Goal: Check status: Check status

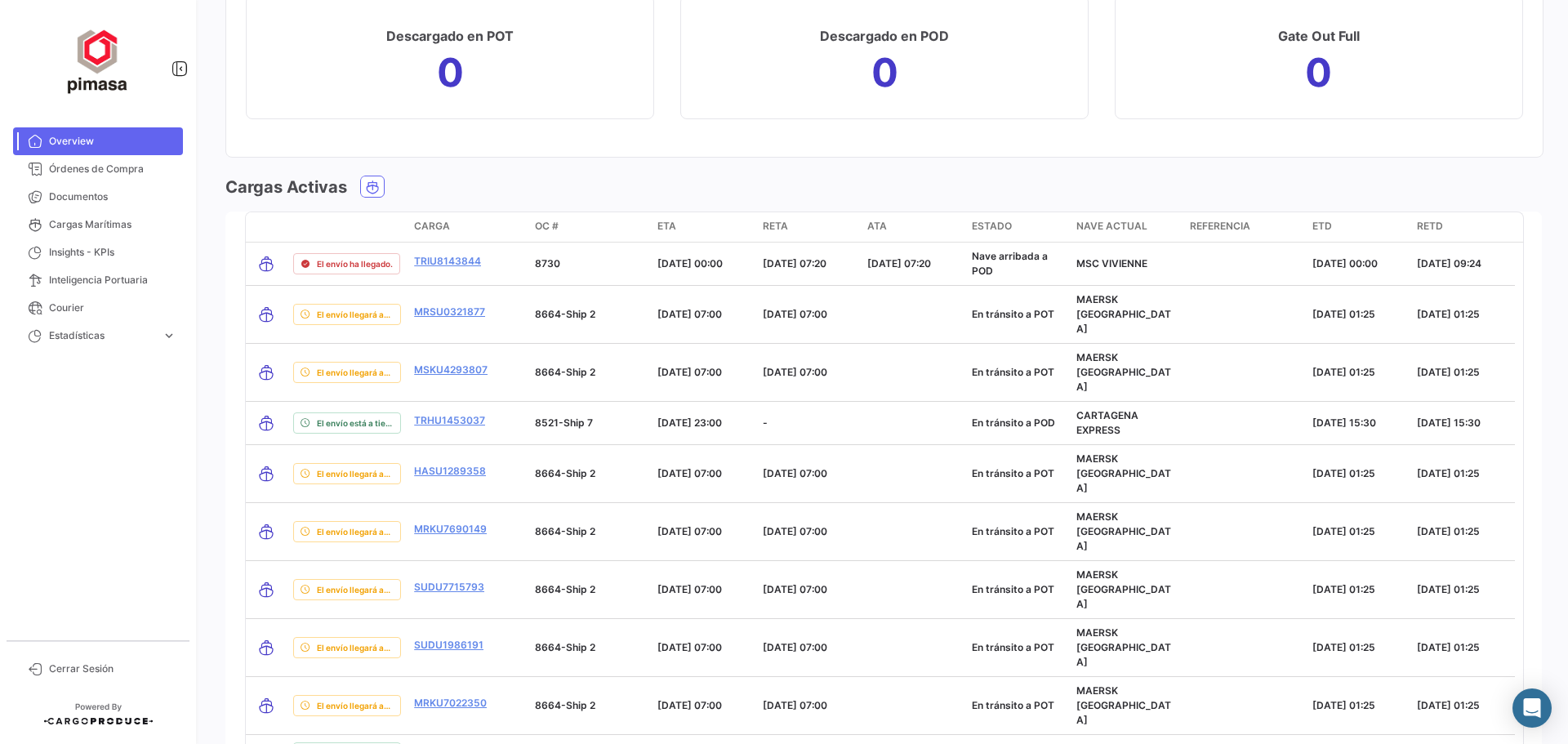
scroll to position [1795, 0]
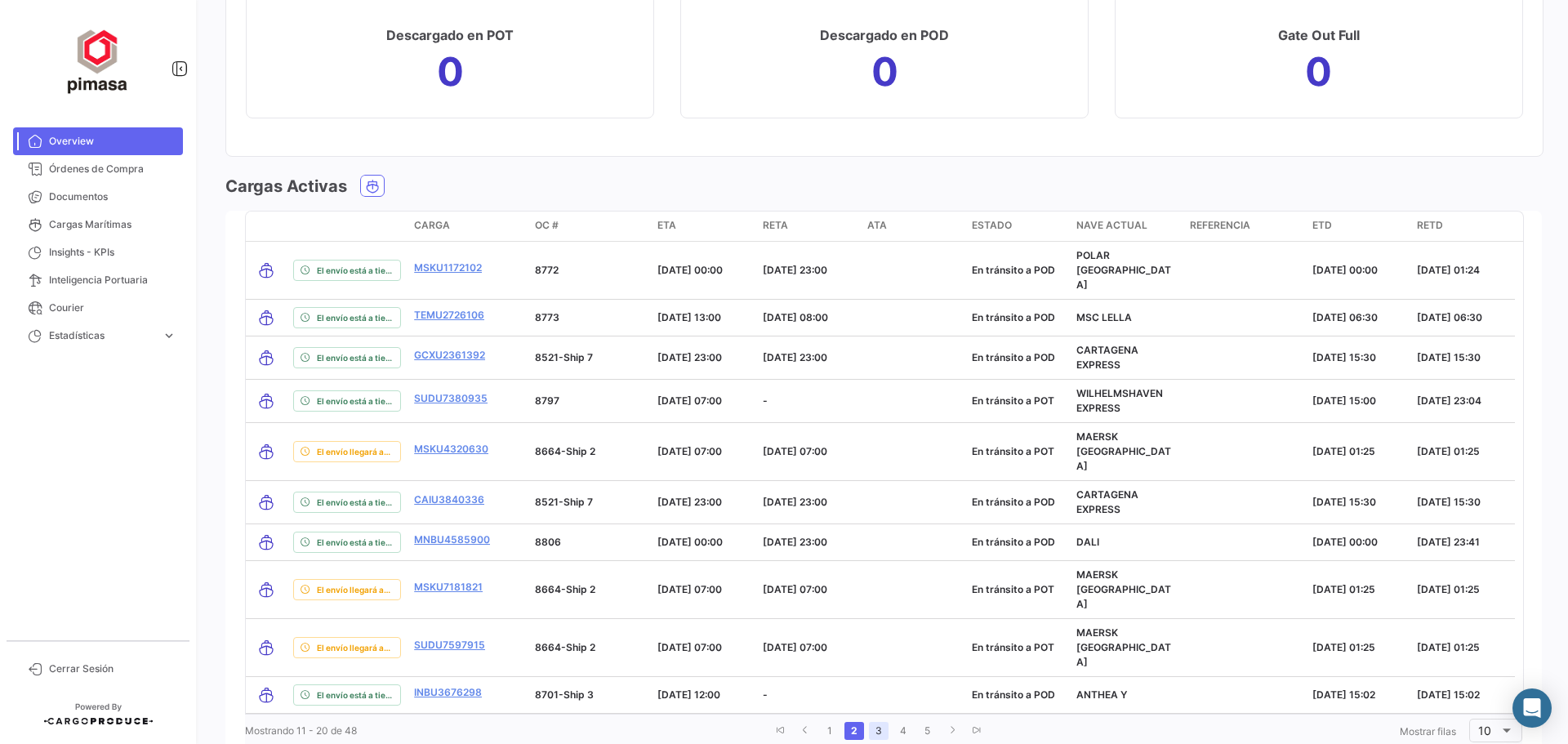
click at [871, 722] on link "3" at bounding box center [879, 731] width 19 height 18
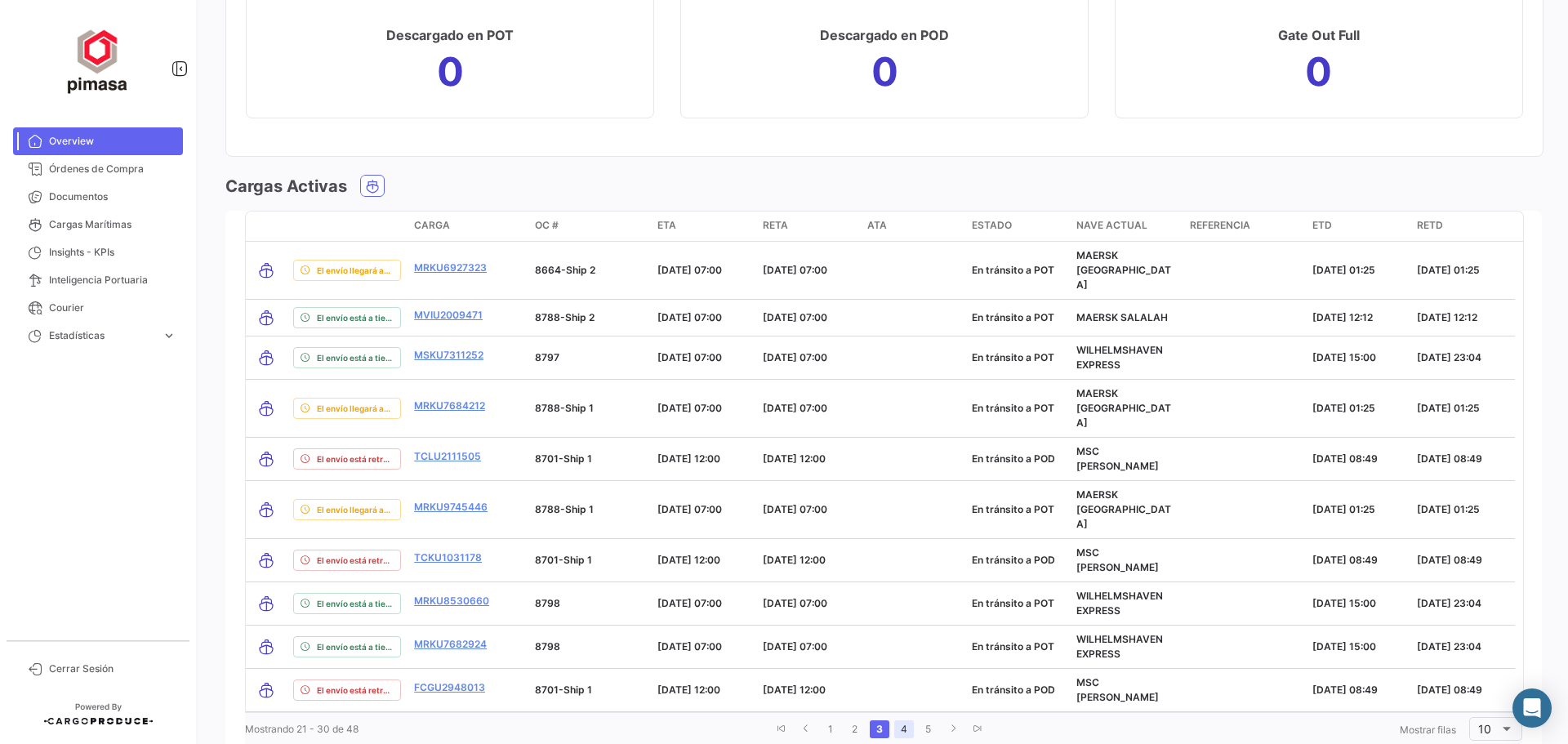
click at [898, 720] on link "4" at bounding box center [904, 729] width 19 height 18
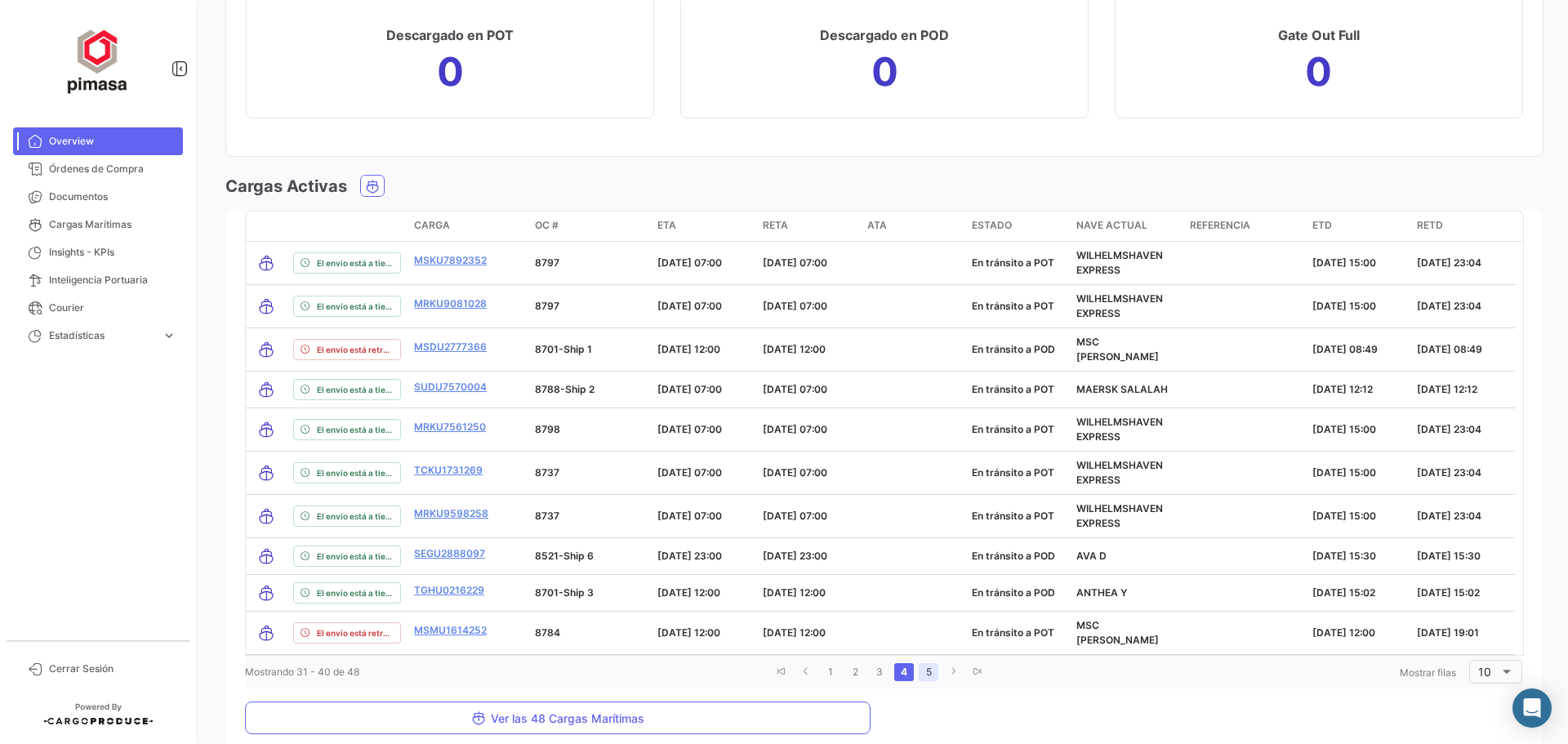
click at [924, 663] on link "5" at bounding box center [928, 672] width 19 height 18
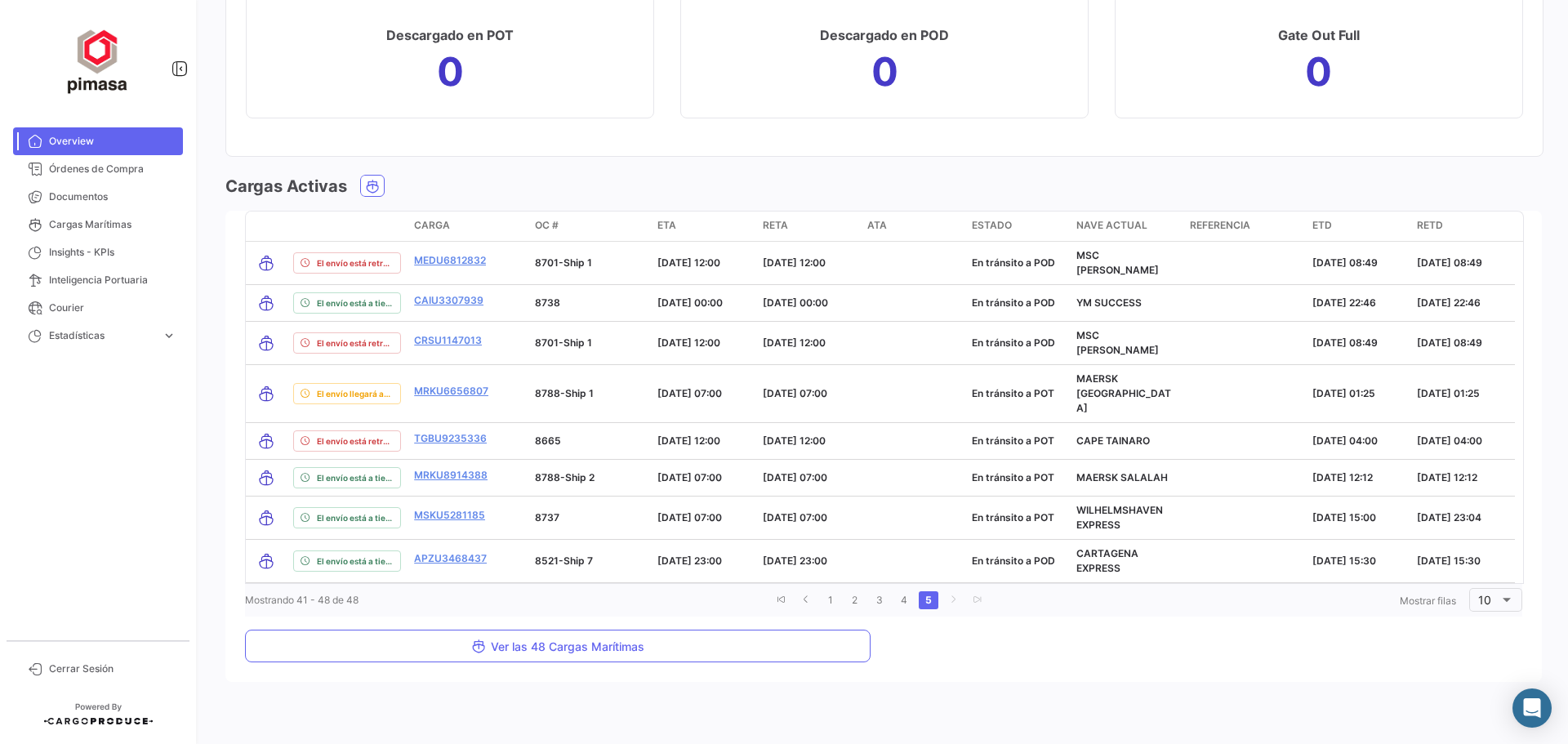
scroll to position [1772, 0]
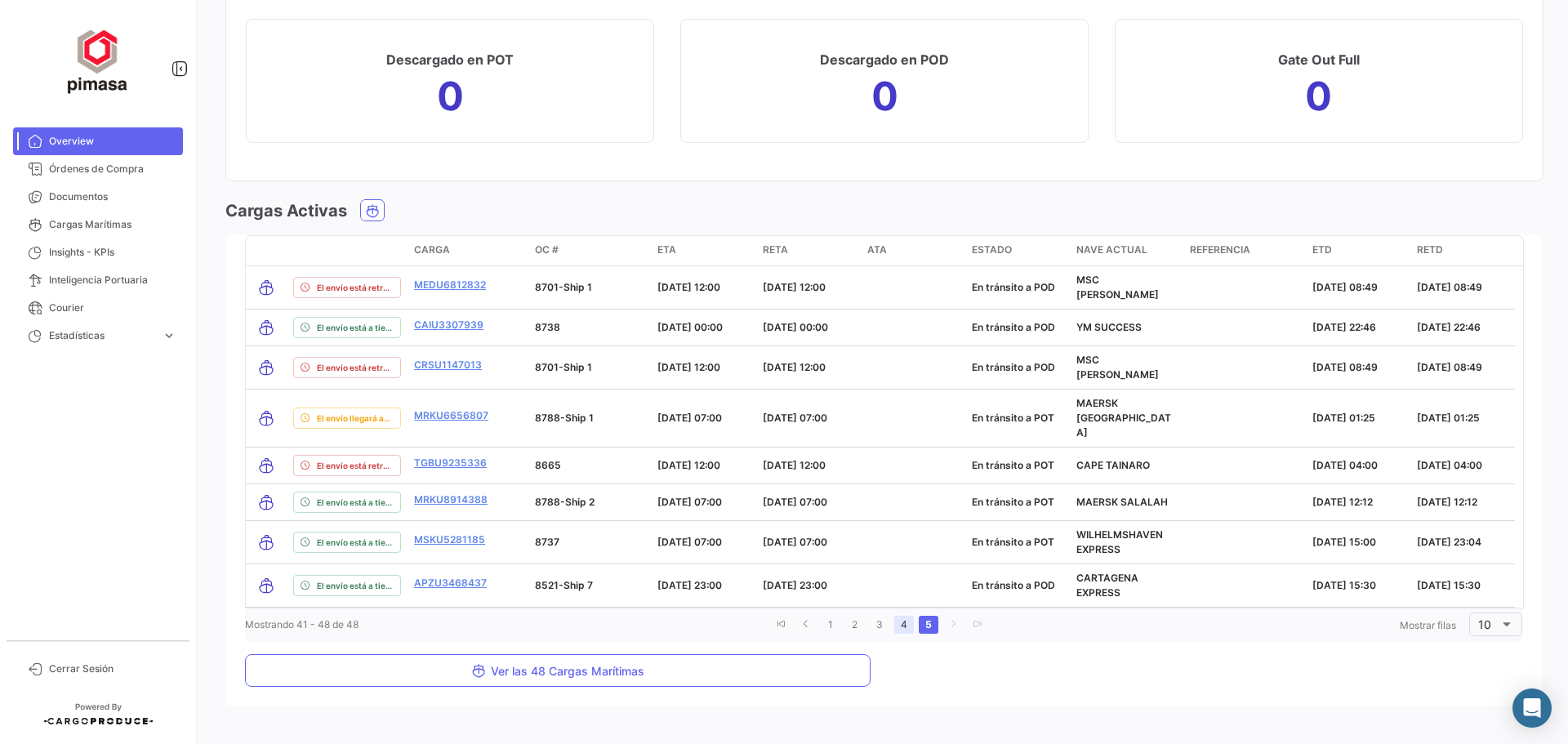
click at [895, 616] on link "4" at bounding box center [904, 625] width 19 height 18
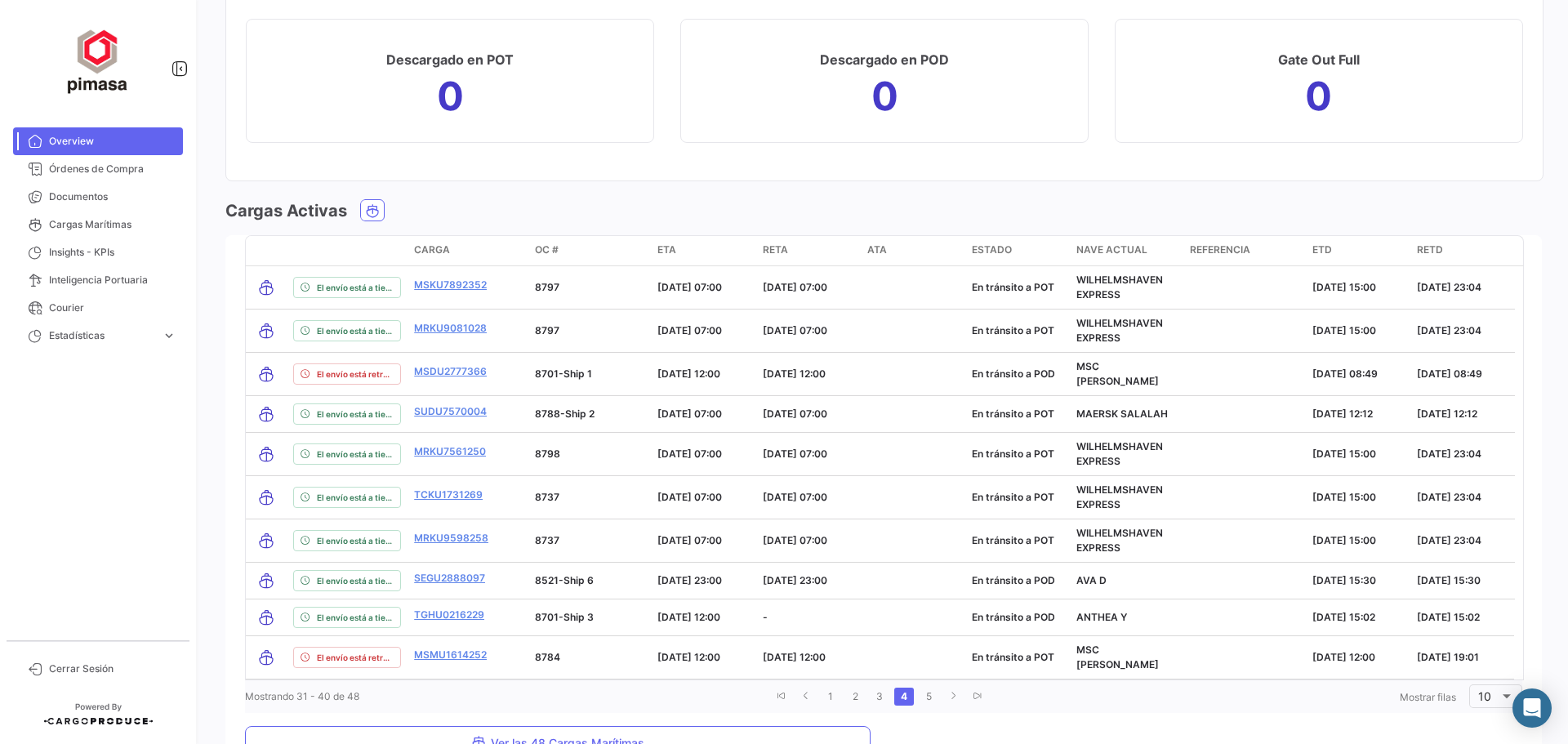
scroll to position [1795, 0]
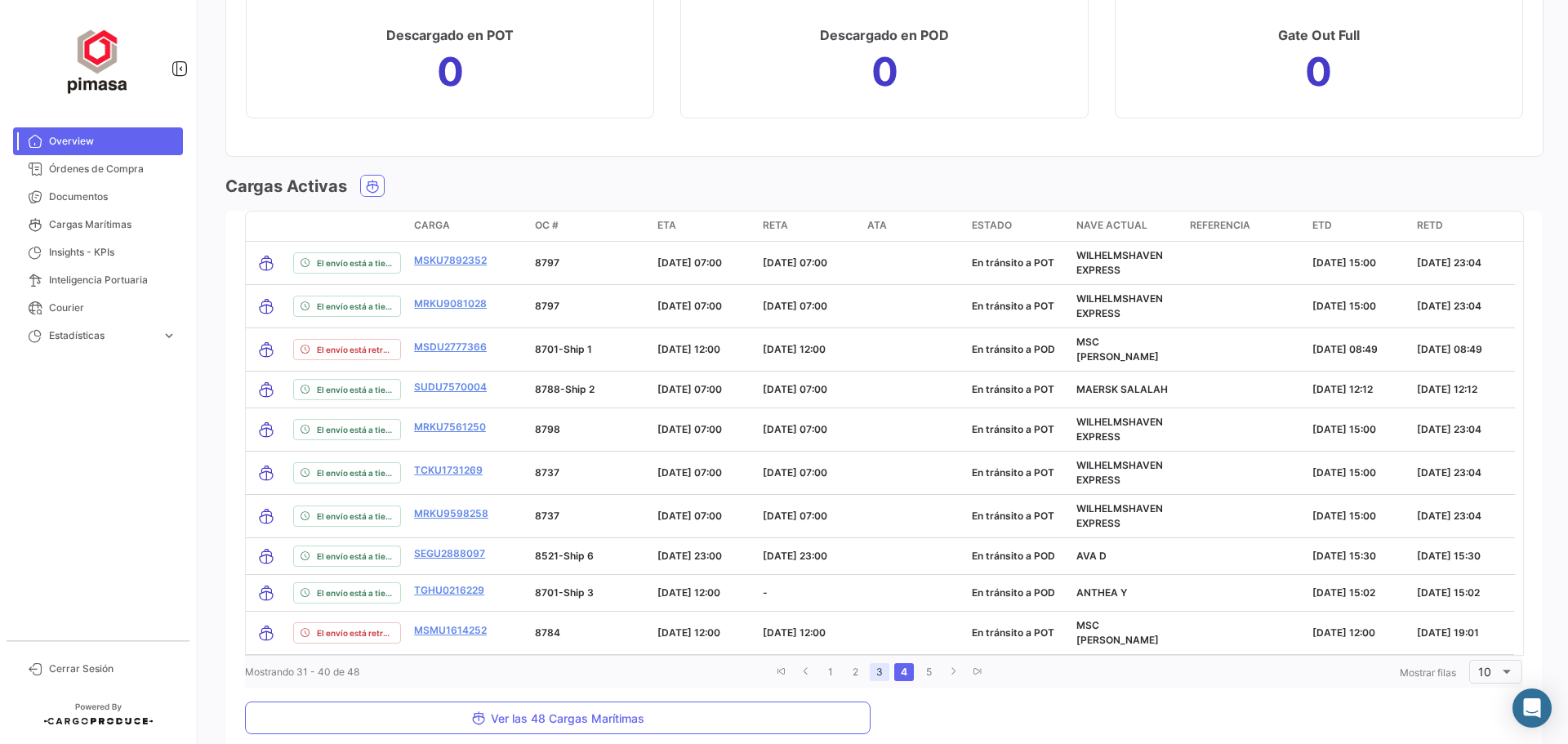
click at [875, 663] on link "3" at bounding box center [879, 672] width 19 height 18
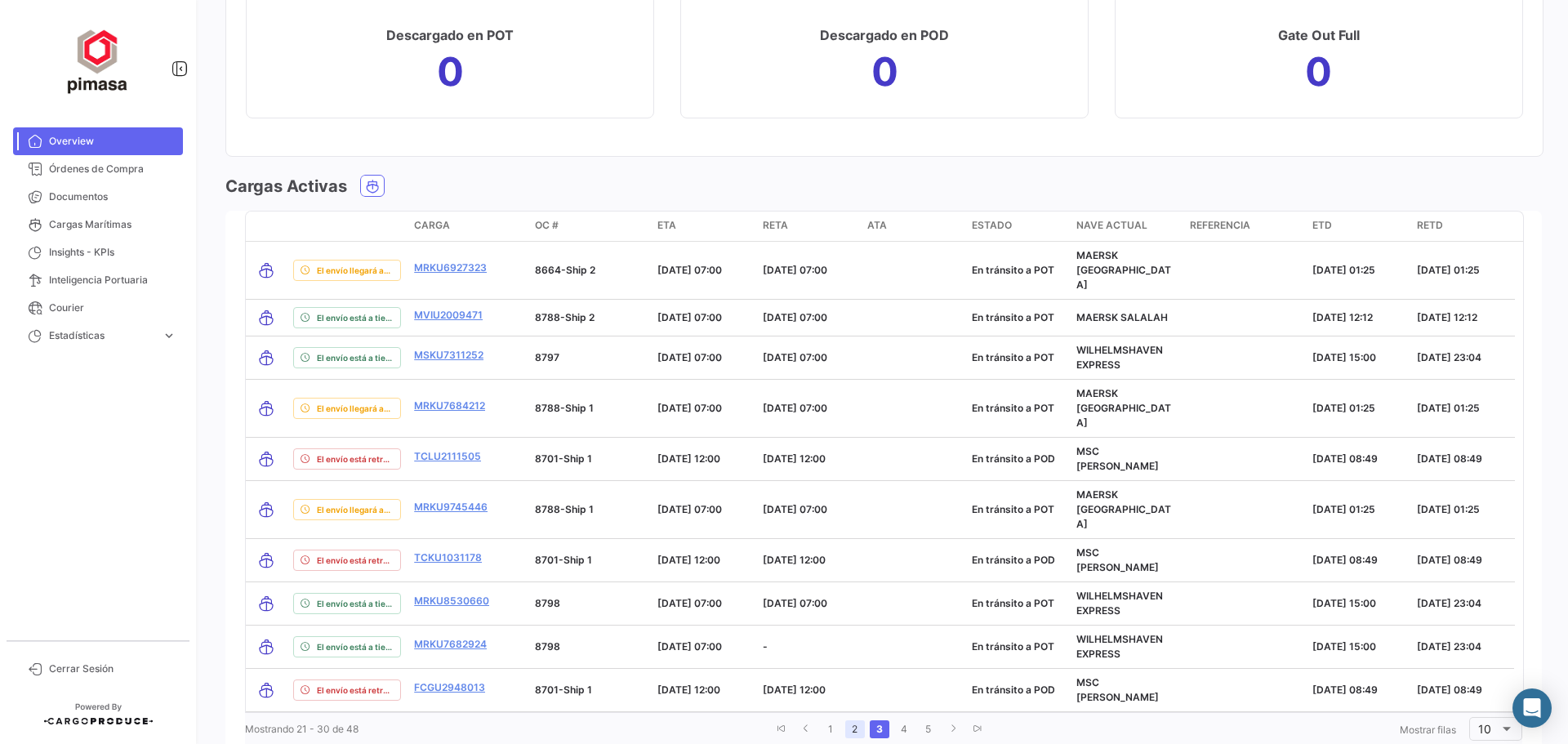
click at [849, 720] on link "2" at bounding box center [855, 729] width 19 height 18
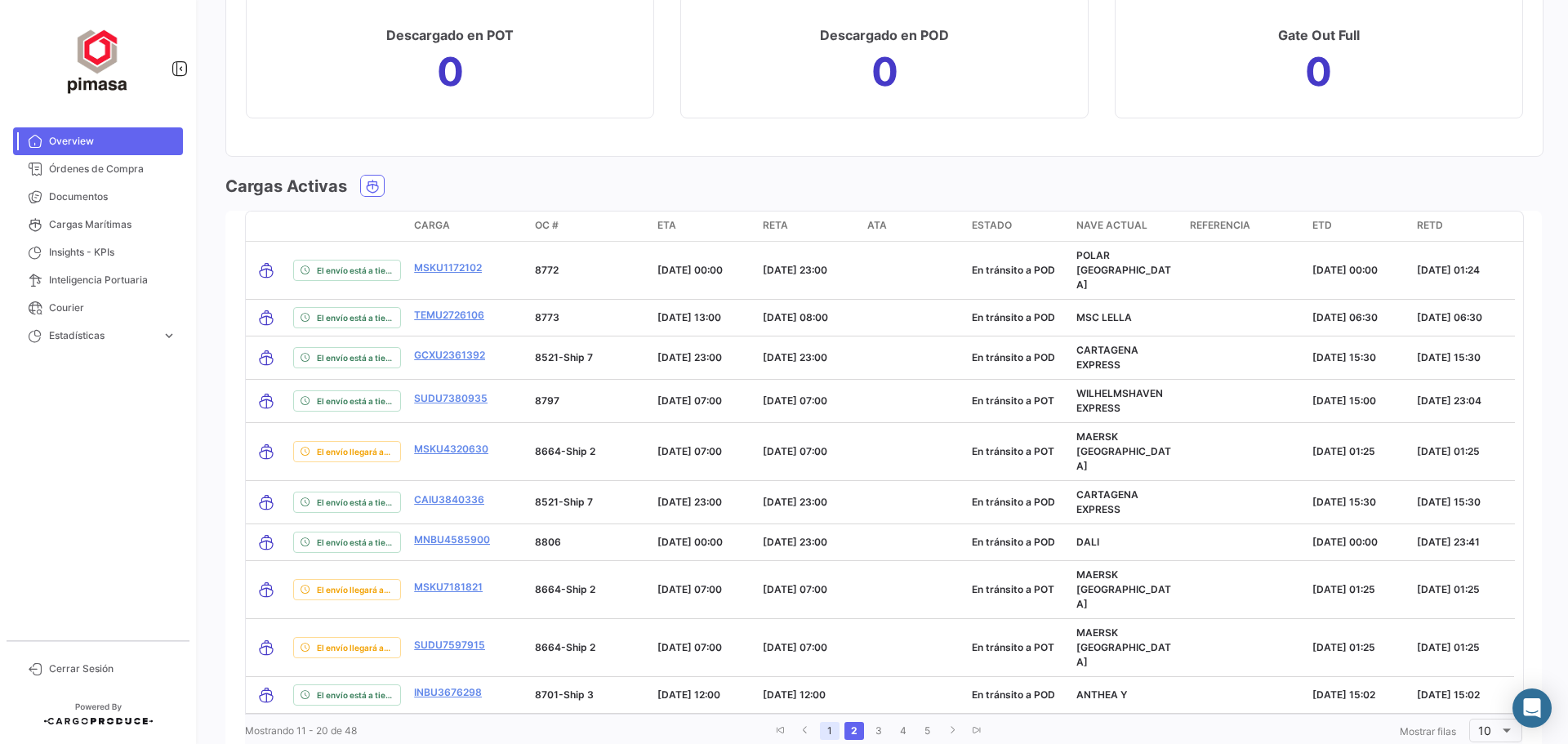
click at [825, 722] on link "1" at bounding box center [830, 731] width 19 height 18
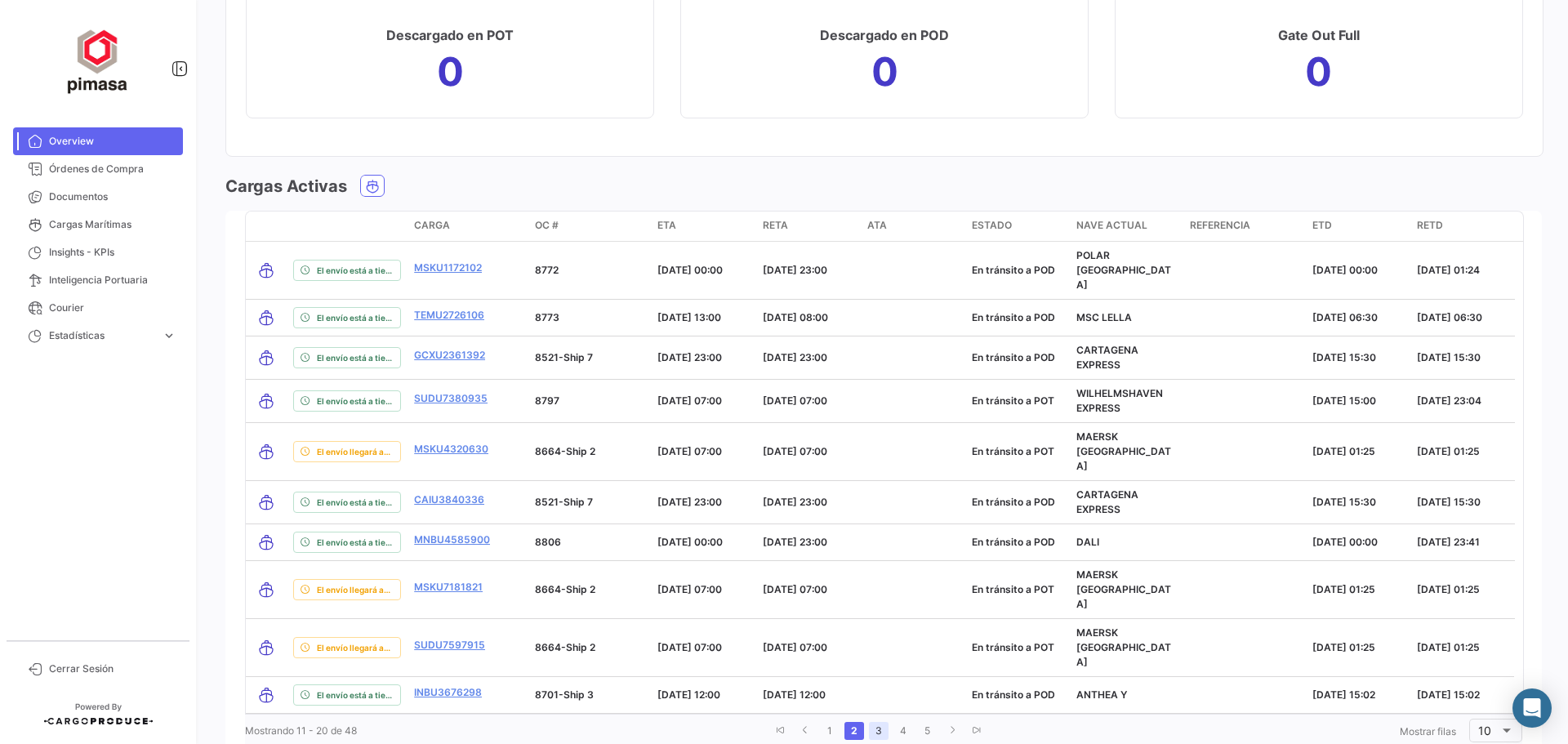
click at [874, 722] on link "3" at bounding box center [879, 731] width 19 height 18
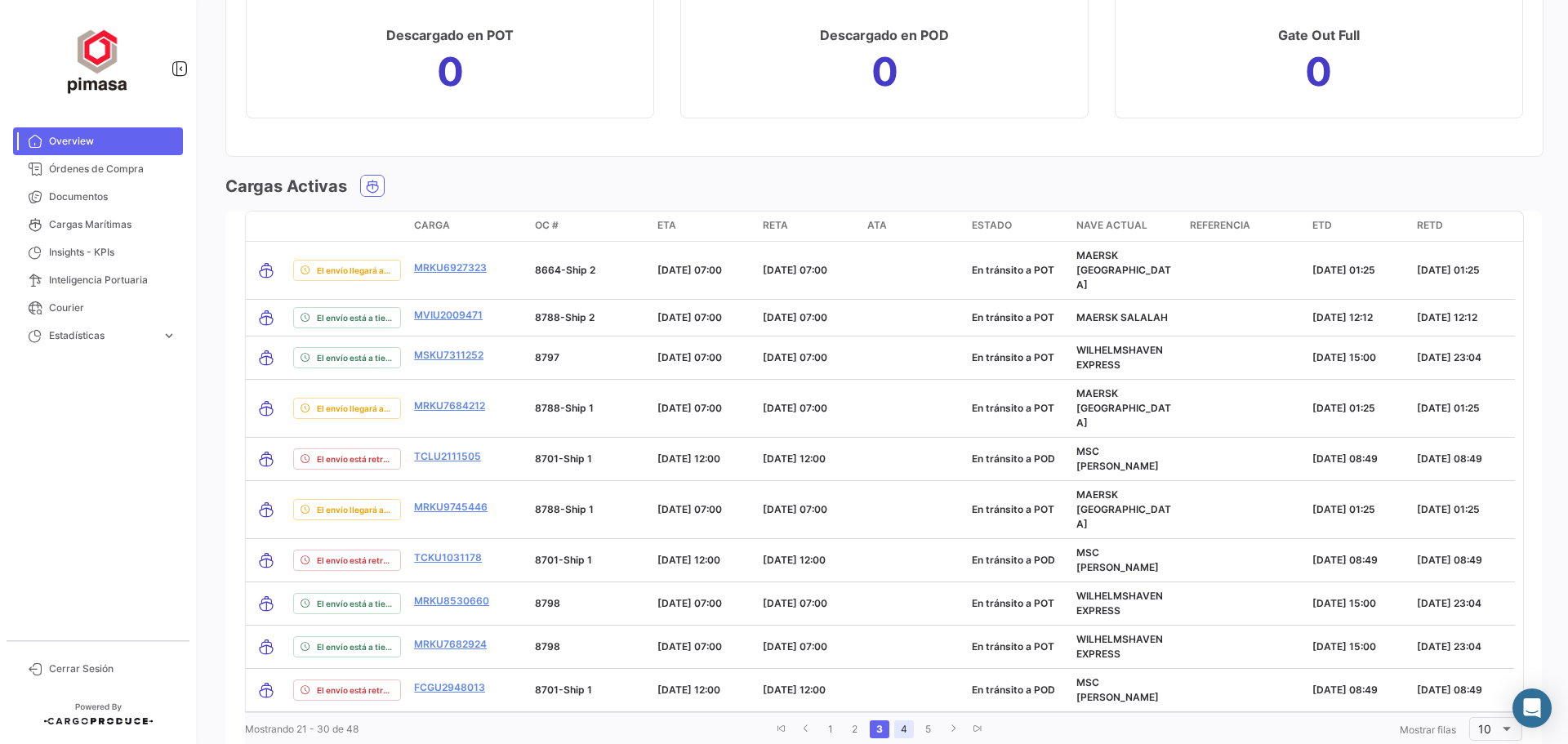
click at [896, 720] on link "4" at bounding box center [904, 729] width 19 height 18
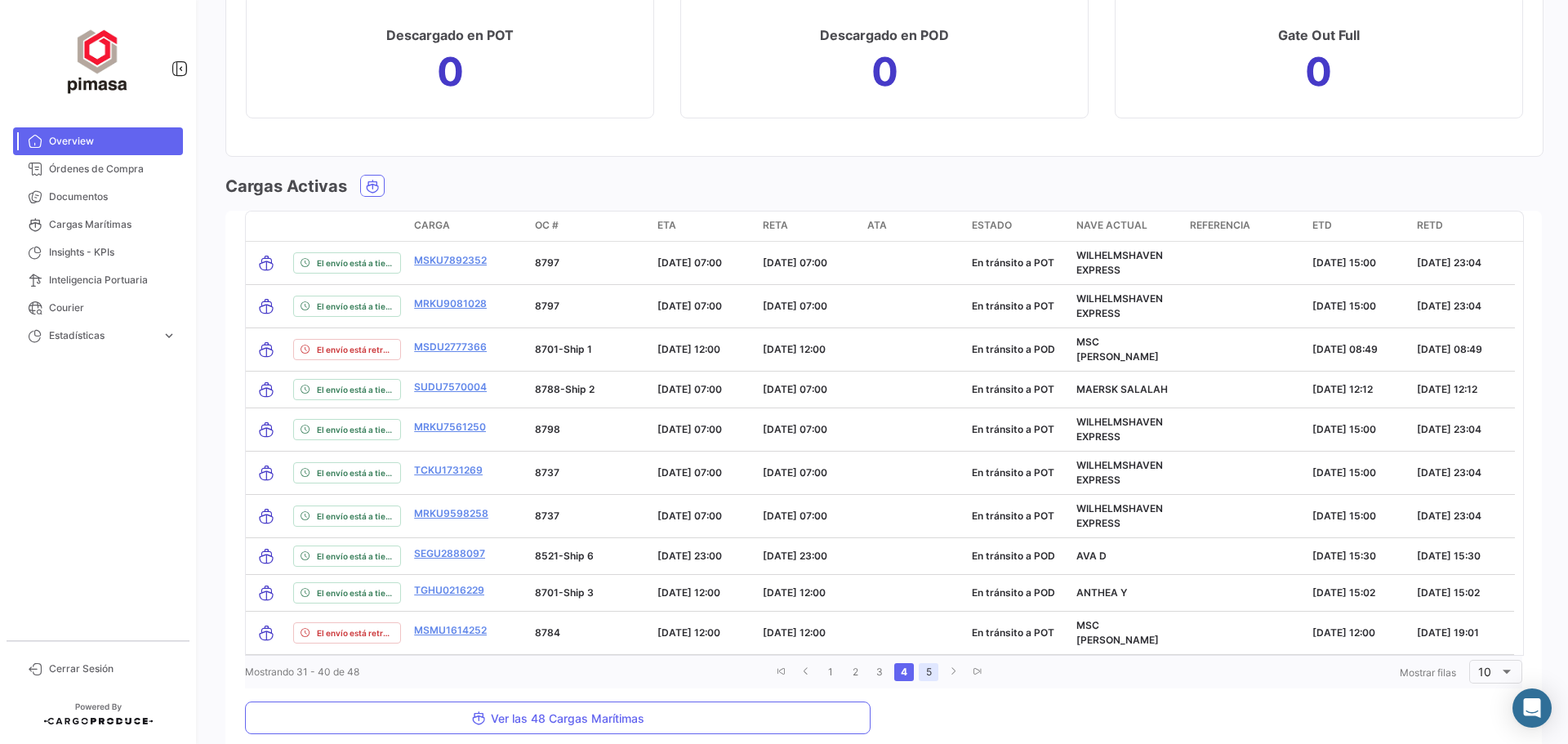
click at [923, 663] on link "5" at bounding box center [928, 672] width 19 height 18
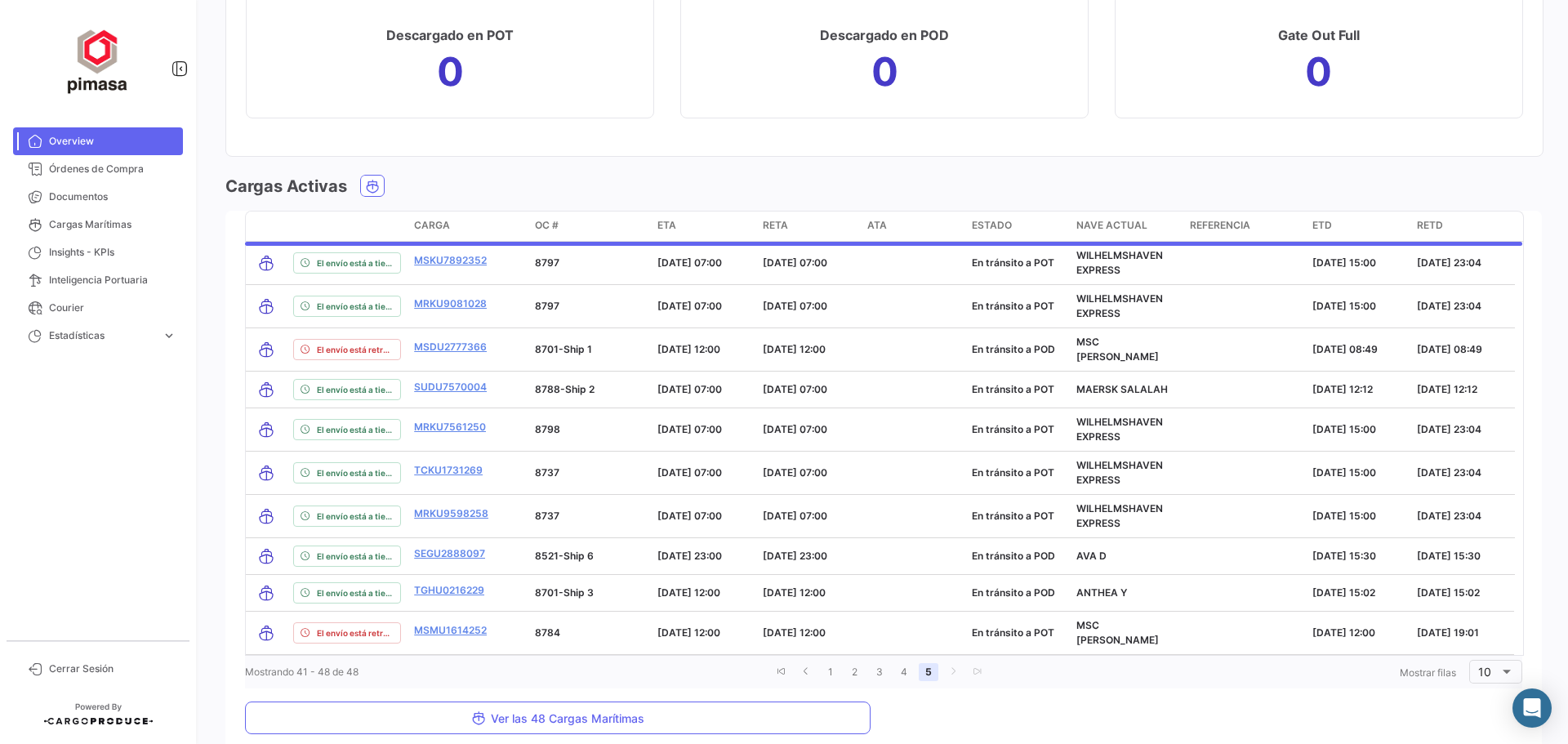
scroll to position [1772, 0]
